Goal: Task Accomplishment & Management: Complete application form

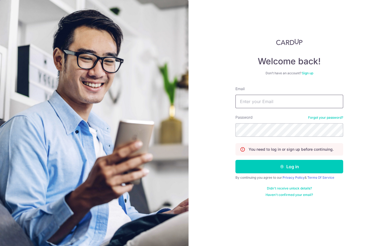
click at [250, 101] on input "Email" at bounding box center [290, 101] width 108 height 13
click at [253, 105] on input "Email" at bounding box center [290, 101] width 108 height 13
click at [256, 103] on input "Email" at bounding box center [290, 101] width 108 height 13
click at [0, 246] on com-1password-button at bounding box center [0, 246] width 0 height 0
type input "wtrevor.small@gmail.com"
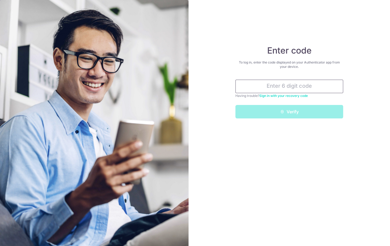
click at [283, 84] on input "text" at bounding box center [290, 86] width 108 height 13
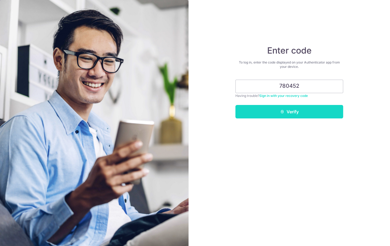
type input "780452"
click at [327, 111] on button "Verify" at bounding box center [290, 111] width 108 height 13
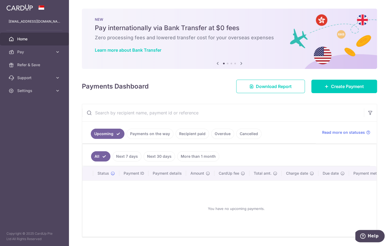
click at [186, 132] on link "Recipient paid" at bounding box center [192, 134] width 33 height 10
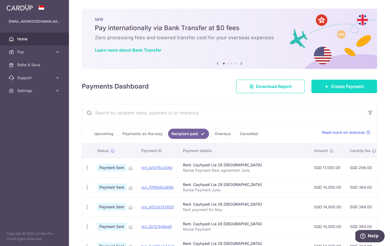
click at [324, 87] on link "Create Payment" at bounding box center [345, 86] width 66 height 13
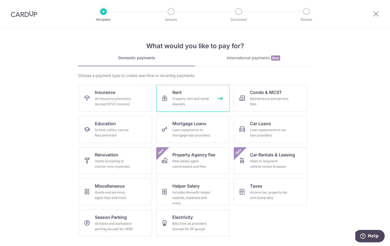
click at [187, 97] on div "Property rent and rental deposits" at bounding box center [192, 101] width 39 height 11
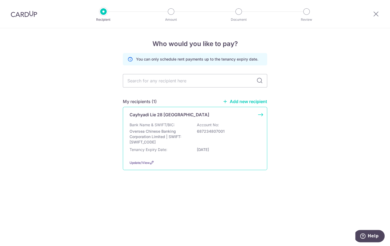
click at [190, 130] on p "Oversea Chinese Banking Corporation Limited | SWIFT: OCBCSGSGXXX" at bounding box center [160, 137] width 60 height 16
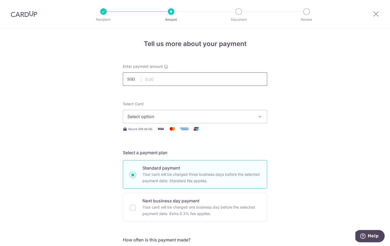
click at [180, 80] on input "text" at bounding box center [195, 79] width 145 height 13
type input "13,000.00"
click at [178, 116] on span "Select option" at bounding box center [191, 117] width 126 height 6
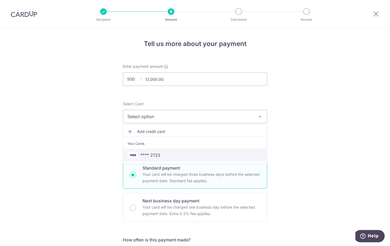
click at [166, 153] on span "**** 2133" at bounding box center [195, 155] width 135 height 6
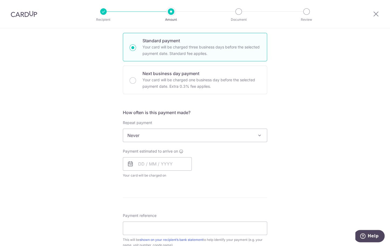
scroll to position [136, 0]
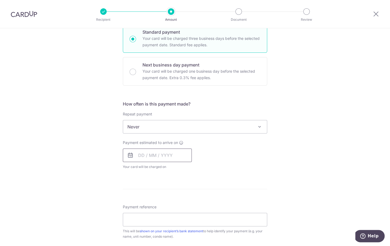
click at [161, 154] on input "text" at bounding box center [157, 155] width 69 height 13
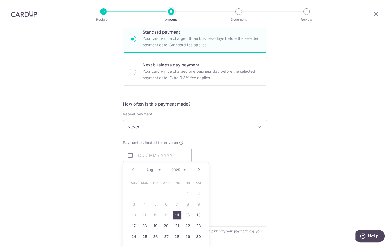
click at [177, 214] on link "14" at bounding box center [177, 215] width 9 height 9
type input "14/08/2025"
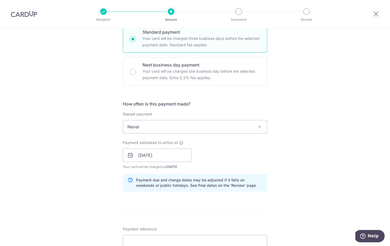
click at [297, 156] on div "Tell us more about your payment Enter payment amount SGD 13,000.00 13000.00 Sel…" at bounding box center [195, 147] width 390 height 510
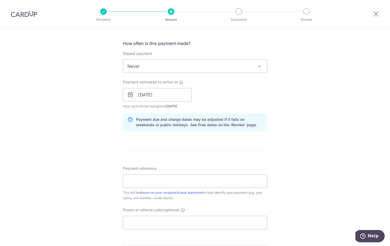
scroll to position [201, 0]
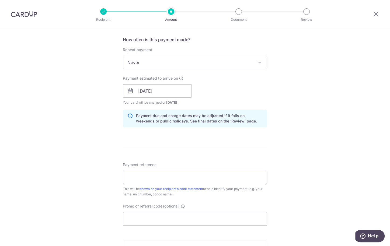
click at [240, 178] on input "Payment reference" at bounding box center [195, 177] width 145 height 13
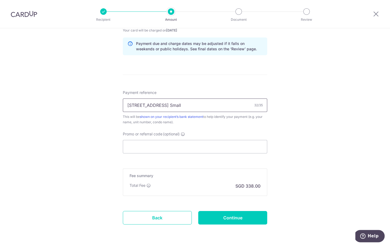
scroll to position [290, 0]
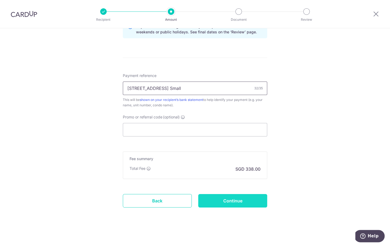
type input "28 Keppel Bay Drive Warren Small"
click at [252, 200] on input "Continue" at bounding box center [232, 200] width 69 height 13
type input "Create Schedule"
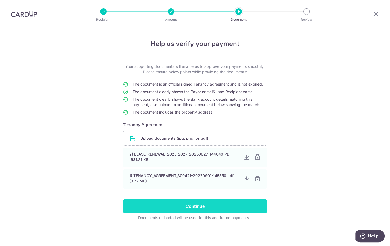
click at [224, 205] on input "Continue" at bounding box center [195, 206] width 145 height 13
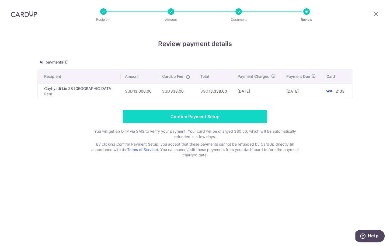
click at [228, 118] on input "Confirm Payment Setup" at bounding box center [195, 116] width 145 height 13
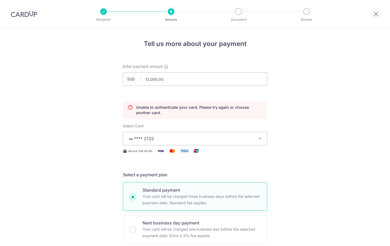
scroll to position [73, 0]
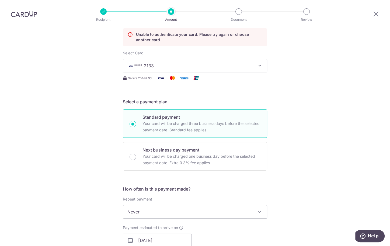
click at [302, 83] on div "Tell us more about your payment Enter payment amount SGD 13,000.00 13000.00 Una…" at bounding box center [195, 221] width 390 height 532
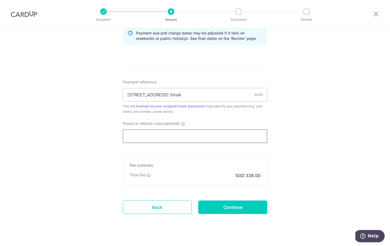
scroll to position [307, 0]
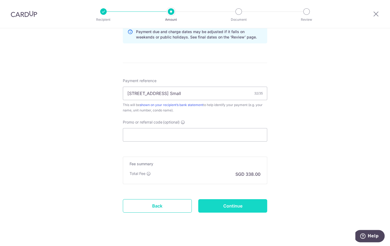
click at [232, 205] on input "Continue" at bounding box center [232, 206] width 69 height 13
type input "Update Schedule"
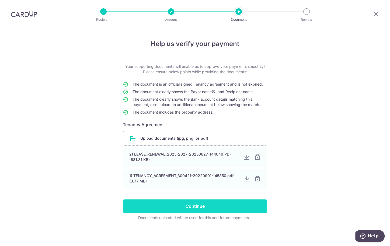
click at [190, 206] on input "Continue" at bounding box center [195, 206] width 145 height 13
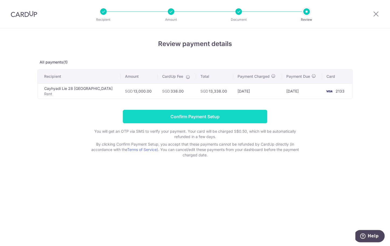
click at [194, 119] on input "Confirm Payment Setup" at bounding box center [195, 116] width 145 height 13
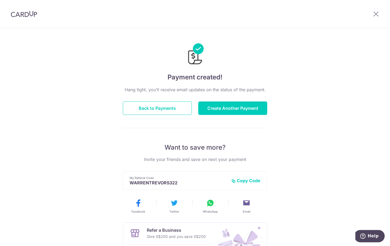
click at [298, 94] on div "Payment created! Hang tight, you’ll receive email updates on the status of the …" at bounding box center [195, 172] width 390 height 288
